Goal: Task Accomplishment & Management: Complete application form

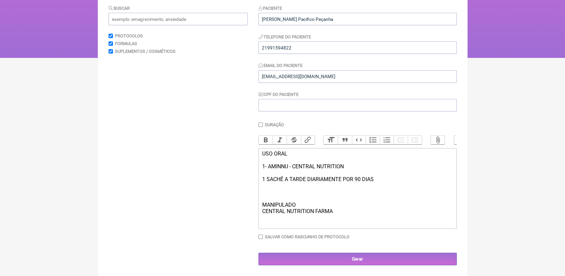
scroll to position [84, 0]
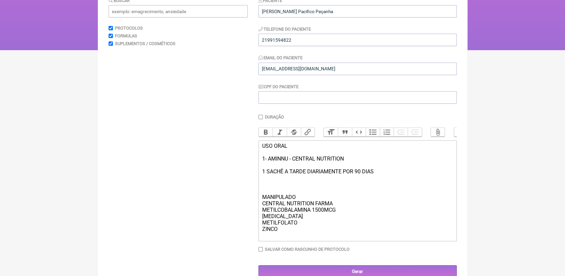
click at [300, 233] on div "USO ORAL 1- AMINNU - CENTRAL NUTRITION 1 SACHÊ A TARDE DIARIAMENTE POR 90 DIAS …" at bounding box center [357, 191] width 191 height 96
click at [306, 224] on div "USO ORAL 1- AMINNU - CENTRAL NUTRITION 1 SACHÊ A TARDE DIARIAMENTE POR 90 DIAS …" at bounding box center [357, 191] width 191 height 96
click at [299, 238] on div "USO ORAL 1- AMINNU - CENTRAL NUTRITION 1 SACHÊ A TARDE DIARIAMENTE POR 90 DIAS …" at bounding box center [357, 191] width 191 height 96
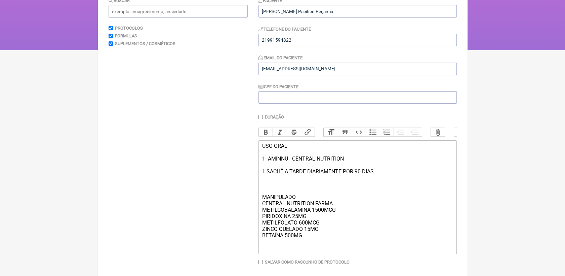
click at [322, 238] on div "USO ORAL 1- AMINNU - CENTRAL NUTRITION 1 SACHÊ A TARDE DIARIAMENTE POR 90 DIAS …" at bounding box center [357, 197] width 191 height 109
click at [309, 260] on div "USO ORAL 1- AMINNU - CENTRAL NUTRITION 1 SACHÊ A TARDE DIARIAMENTE POR 90 DIAS …" at bounding box center [357, 203] width 191 height 121
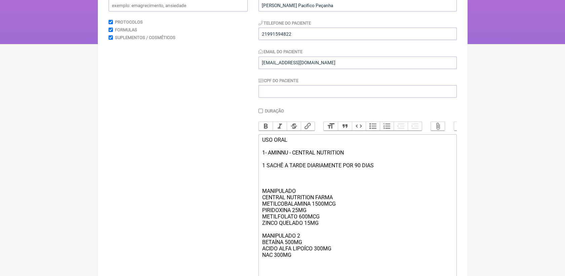
click at [336, 233] on div "USO ORAL 1- AMINNU - CENTRAL NUTRITION 1 SACHÊ A TARDE DIARIAMENTE POR 90 DIAS …" at bounding box center [357, 206] width 191 height 141
click at [346, 202] on div "USO ORAL 1- AMINNU - CENTRAL NUTRITION 1 SACHÊ A TARDE DIARIAMENTE POR 90 DIAS …" at bounding box center [357, 209] width 191 height 147
click at [345, 203] on div "USO ORAL 1- AMINNU - CENTRAL NUTRITION 1 SACHÊ A TARDE DIARIAMENTE POR 90 DIAS …" at bounding box center [357, 209] width 191 height 147
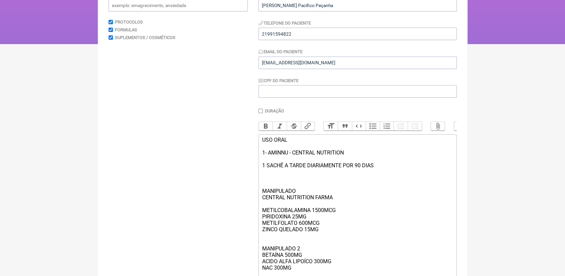
click at [301, 247] on div "USO ORAL 1- AMINNU - CENTRAL NUTRITION 1 SACHÊ A TARDE DIARIAMENTE POR 90 DIAS …" at bounding box center [357, 212] width 191 height 153
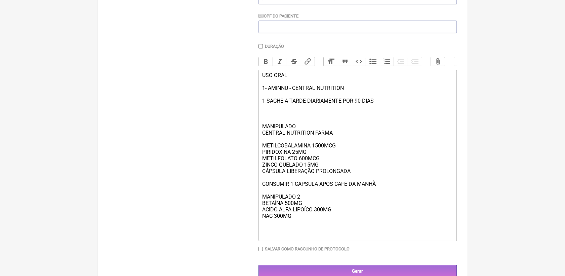
scroll to position [161, 0]
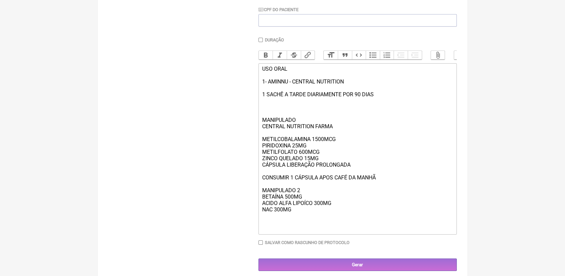
click at [296, 223] on div "USO ORAL 1- AMINNU - CENTRAL NUTRITION 1 SACHÊ A TARDE DIARIAMENTE POR 90 DIAS …" at bounding box center [357, 149] width 191 height 166
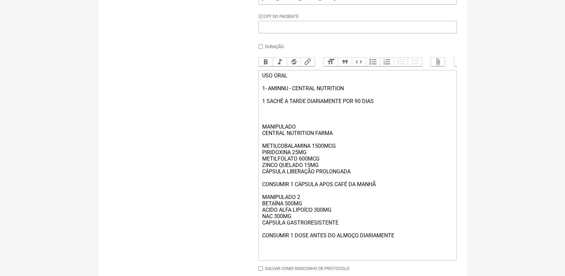
scroll to position [154, 0]
drag, startPoint x: 288, startPoint y: 234, endPoint x: 339, endPoint y: 238, distance: 50.5
click at [339, 238] on div "USO ORAL 1- AMINNU - CENTRAL NUTRITION 1 SACHÊ A TARDE DIARIAMENTE POR 90 DIAS …" at bounding box center [357, 165] width 191 height 185
type trix-editor "<div>USO ORAL<br><br>1- AMINNU - CENTRAL NUTRITION&nbsp;<br><br>1 SACHÊ A TARDE…"
drag, startPoint x: 336, startPoint y: 140, endPoint x: 260, endPoint y: 132, distance: 76.3
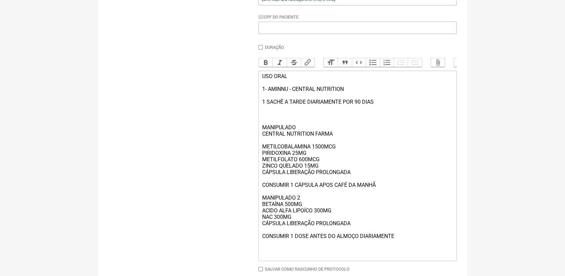
click at [260, 132] on trix-editor "USO ORAL 1- AMINNU - CENTRAL NUTRITION 1 SACHÊ A TARDE DIARIAMENTE POR 90 DIAS …" at bounding box center [358, 166] width 198 height 190
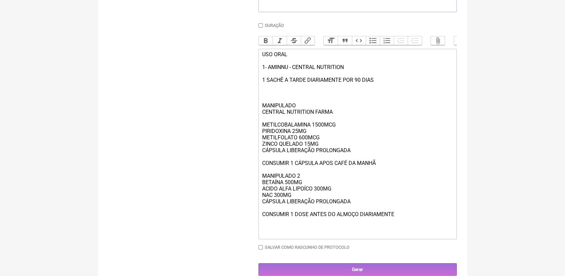
scroll to position [199, 0]
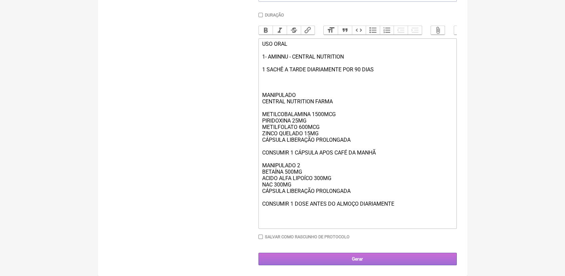
click at [438, 257] on input "Gerar" at bounding box center [358, 258] width 198 height 12
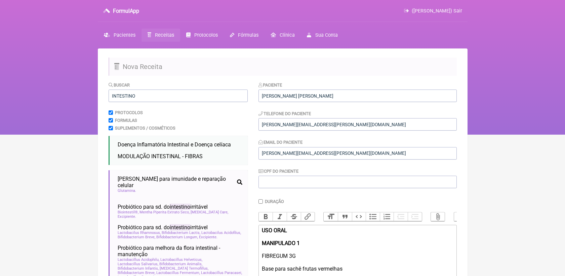
scroll to position [140, 0]
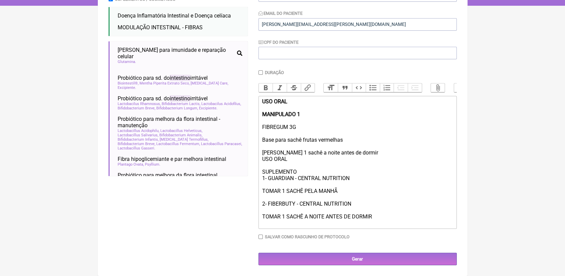
click at [296, 130] on div "USO ORAL MANIPULADO 1 FIBREGUM 3G Base para sachê frutas vermelhas [PERSON_NAME…" at bounding box center [357, 126] width 191 height 57
click at [346, 140] on div "USO ORAL MANIPULADO 1 FIBREGUM 3G BIOINTESTIL 200MG Base para sachê frutas verm…" at bounding box center [357, 126] width 191 height 57
drag, startPoint x: 261, startPoint y: 126, endPoint x: 297, endPoint y: 124, distance: 35.4
click at [297, 124] on trix-editor "USO ORAL MANIPULADO 1 FIBREGUM 3G BIOINTESTIL 200MG Base para sachê frutas verm…" at bounding box center [358, 162] width 198 height 133
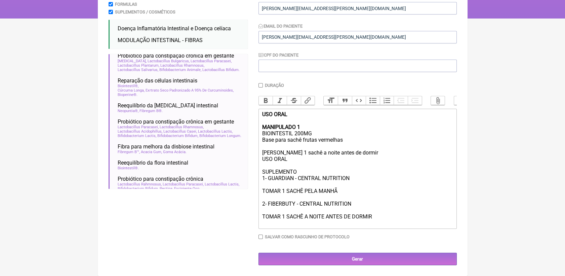
scroll to position [127, 0]
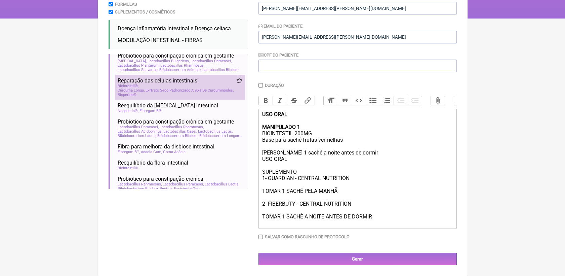
click at [187, 84] on li "Reparação das células intestinais disbiose intestinal constipação obesidade ema…" at bounding box center [180, 87] width 130 height 25
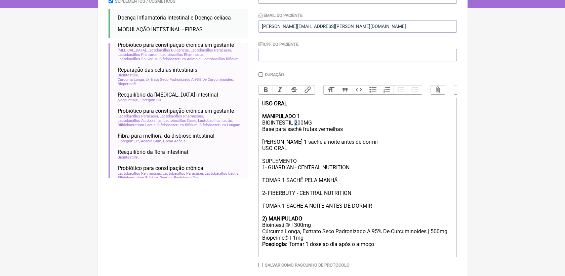
click at [297, 130] on div "USO ORAL MANIPULADO 1 BIOINTESTIL 200MG Base para sachê frutas vermelhas Tomar …" at bounding box center [357, 122] width 191 height 45
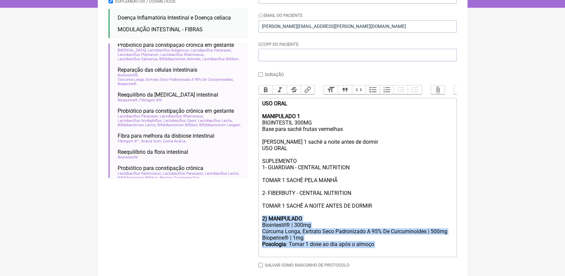
drag, startPoint x: 261, startPoint y: 229, endPoint x: 391, endPoint y: 255, distance: 132.6
click at [391, 255] on trix-editor "USO ORAL MANIPULADO 1 BIOINTESTIL 300MG Base para sachê frutas vermelhas Tomar …" at bounding box center [358, 177] width 198 height 159
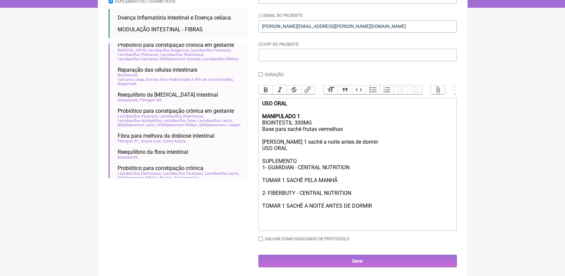
click at [352, 139] on div "USO ORAL MANIPULADO 1 BIOINTESTIL 300MG Base para sachê frutas vermelhas Tomar …" at bounding box center [357, 122] width 191 height 45
drag, startPoint x: 260, startPoint y: 138, endPoint x: 356, endPoint y: 150, distance: 96.6
click at [356, 150] on trix-editor "USO ORAL MANIPULADO 1 BIOINTESTIL 300MG Base para sachê frutas vermelhas Tomar …" at bounding box center [358, 164] width 198 height 133
drag, startPoint x: 261, startPoint y: 155, endPoint x: 290, endPoint y: 162, distance: 29.9
click at [290, 162] on trix-editor "USO ORAL MANIPULADO 1 BIOINTESTIL 300MG CONSUMIR 1 DOSE PELA MANHÃ. USO ORAL SU…" at bounding box center [358, 164] width 198 height 133
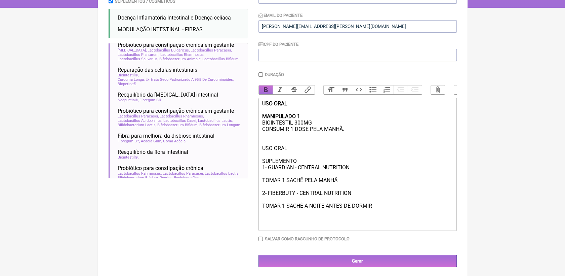
click at [265, 94] on button "Bold" at bounding box center [266, 89] width 14 height 9
drag, startPoint x: 262, startPoint y: 168, endPoint x: 311, endPoint y: 168, distance: 48.7
click at [311, 168] on div "USO ORAL SUPLEMENTO 1- GUARDIAN - CENTRAL NUTRITION TOMAR 1 SACHÊ PELA MANHÃ 2-…" at bounding box center [357, 180] width 191 height 70
click at [269, 93] on button "Bold" at bounding box center [266, 89] width 14 height 9
click at [359, 202] on div "USO ORAL SUPLEMENTO 1- GUARDIAN - CENTRAL NUTRITION TOMAR 1 SACHÊ PELA MANHÃ 2-…" at bounding box center [357, 180] width 191 height 70
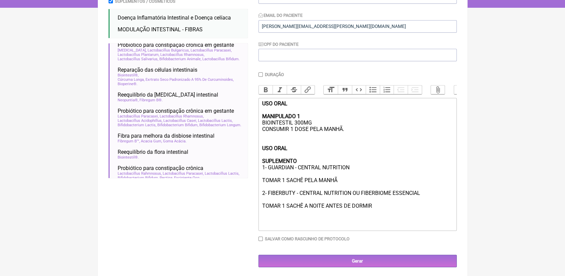
drag, startPoint x: 384, startPoint y: 217, endPoint x: 321, endPoint y: 219, distance: 62.3
click at [321, 215] on div "USO ORAL SUPLEMENTO 1- GUARDIAN - CENTRAL NUTRITION TOMAR 1 SACHÊ PELA MANHÃ 2-…" at bounding box center [357, 180] width 191 height 70
drag, startPoint x: 305, startPoint y: 215, endPoint x: 379, endPoint y: 214, distance: 74.3
click at [379, 214] on div "USO ORAL SUPLEMENTO 1- GUARDIAN - CENTRAL NUTRITION TOMAR 1 SACHÊ PELA MANHÃ 2-…" at bounding box center [357, 180] width 191 height 70
drag, startPoint x: 346, startPoint y: 216, endPoint x: 352, endPoint y: 216, distance: 6.1
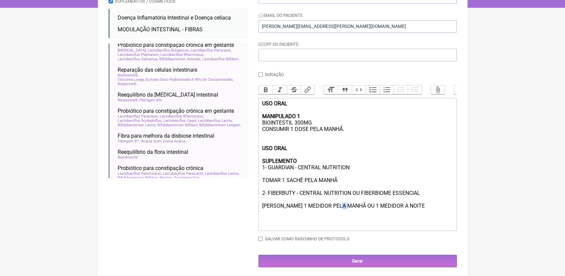
click at [352, 215] on div "USO ORAL SUPLEMENTO 1- GUARDIAN - CENTRAL NUTRITION TOMAR 1 SACHÊ PELA MANHÃ 2-…" at bounding box center [357, 180] width 191 height 70
click at [403, 215] on div "USO ORAL SUPLEMENTO 1- GUARDIAN - CENTRAL NUTRITION TOMAR 1 SACHÊ PELA MANHÃ 2-…" at bounding box center [357, 180] width 191 height 70
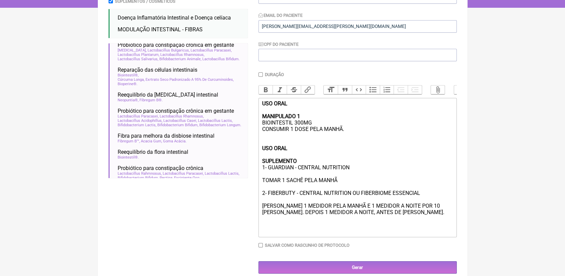
type trix-editor "<div><strong>USO ORAL<br><br>MANIPULADO 1</strong><br>BIOINTESTIL 300MG&nbsp;<b…"
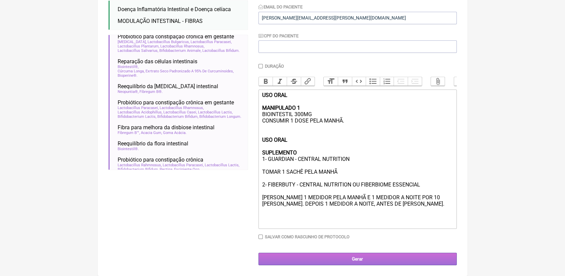
click at [444, 257] on input "Gerar" at bounding box center [358, 258] width 198 height 12
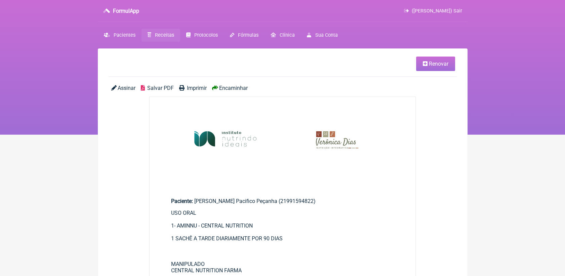
click at [161, 90] on span "Salvar PDF" at bounding box center [160, 88] width 27 height 6
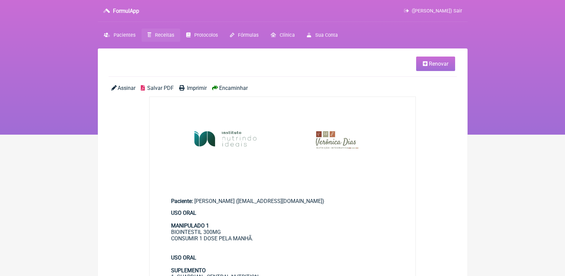
click at [160, 87] on span "Salvar PDF" at bounding box center [160, 88] width 27 height 6
click at [167, 86] on span "Salvar PDF" at bounding box center [160, 88] width 27 height 6
